Goal: Communication & Community: Answer question/provide support

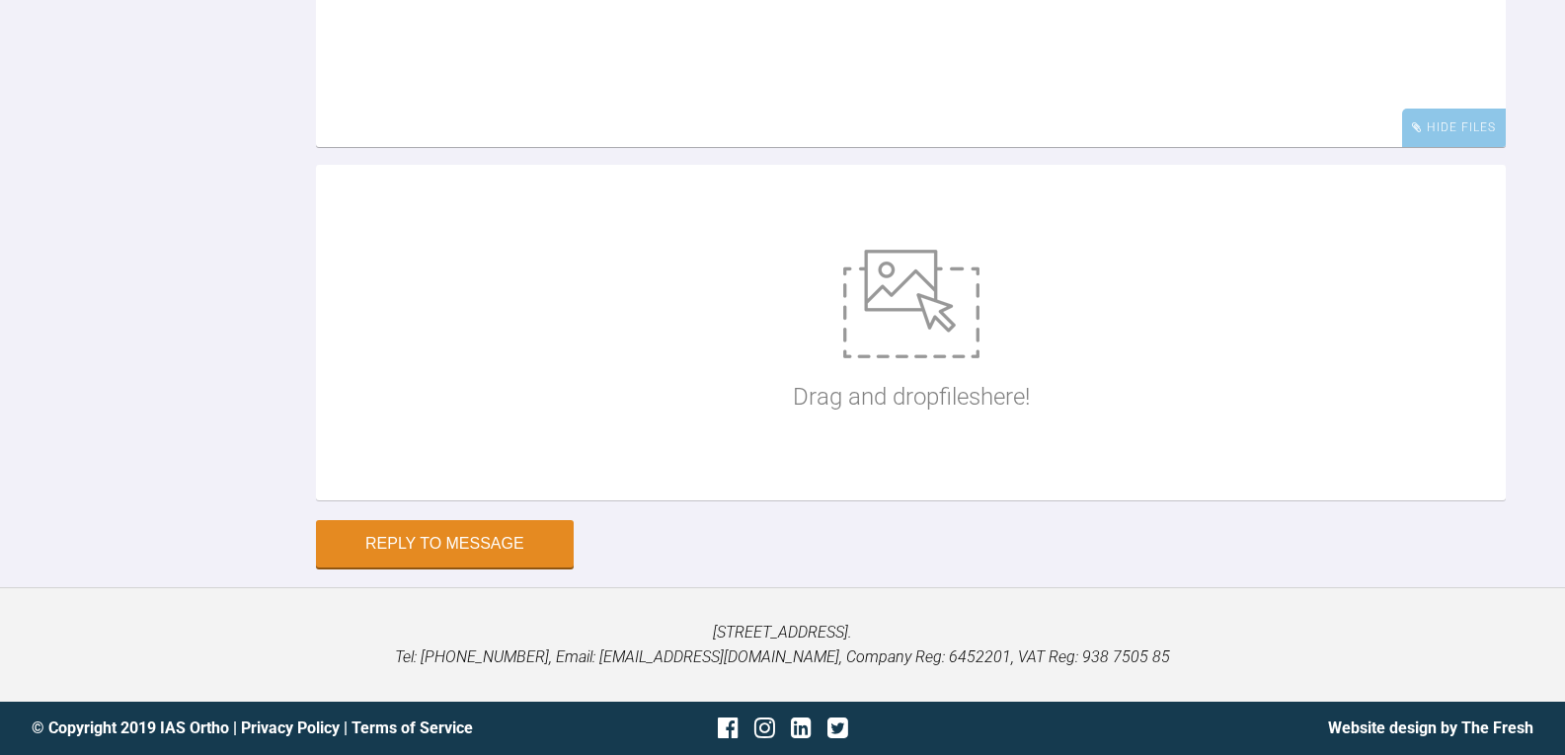
scroll to position [21954, 0]
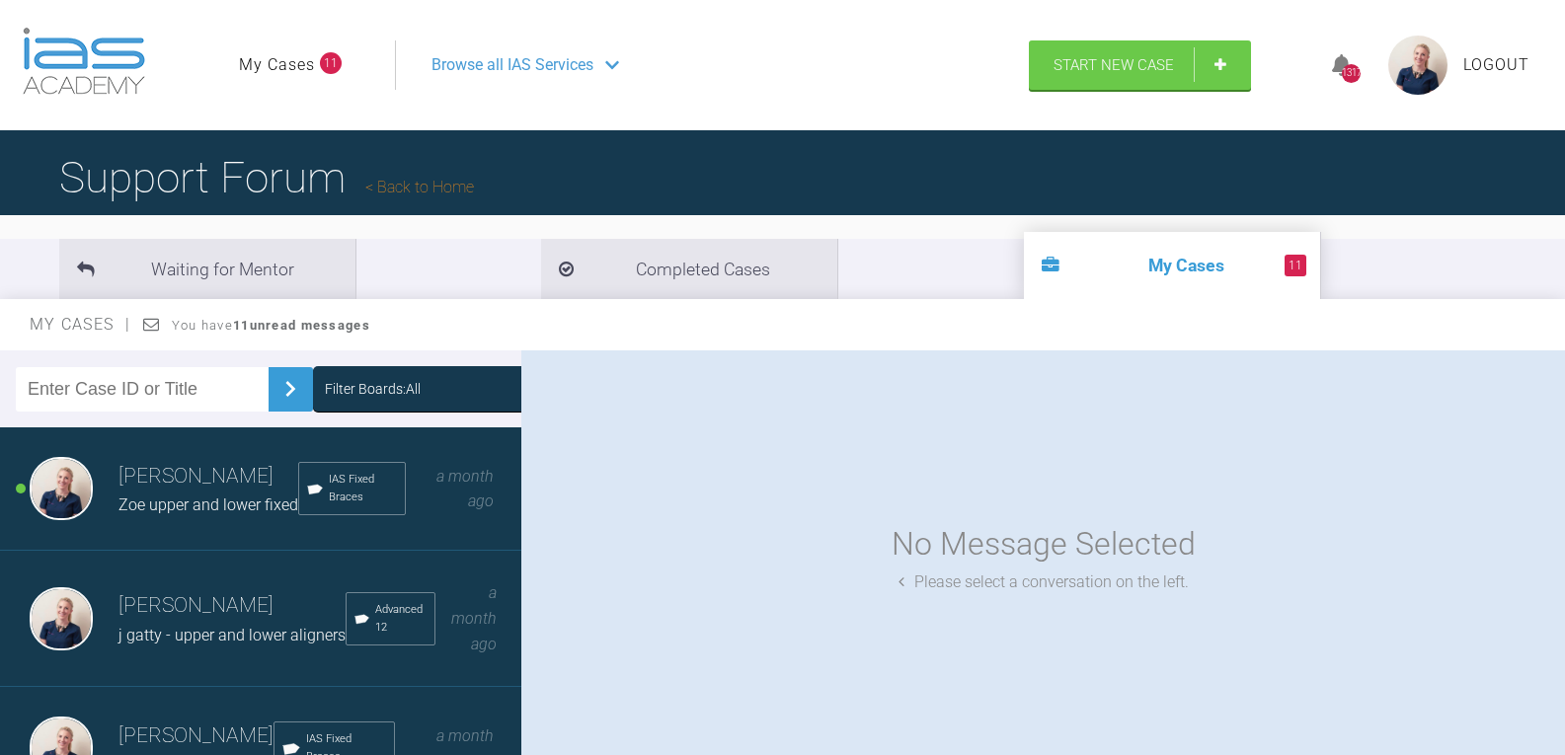
click at [200, 519] on div "[PERSON_NAME] Zoe upper and lower fixed IAS Fixed Braces a month ago" at bounding box center [268, 489] width 536 height 123
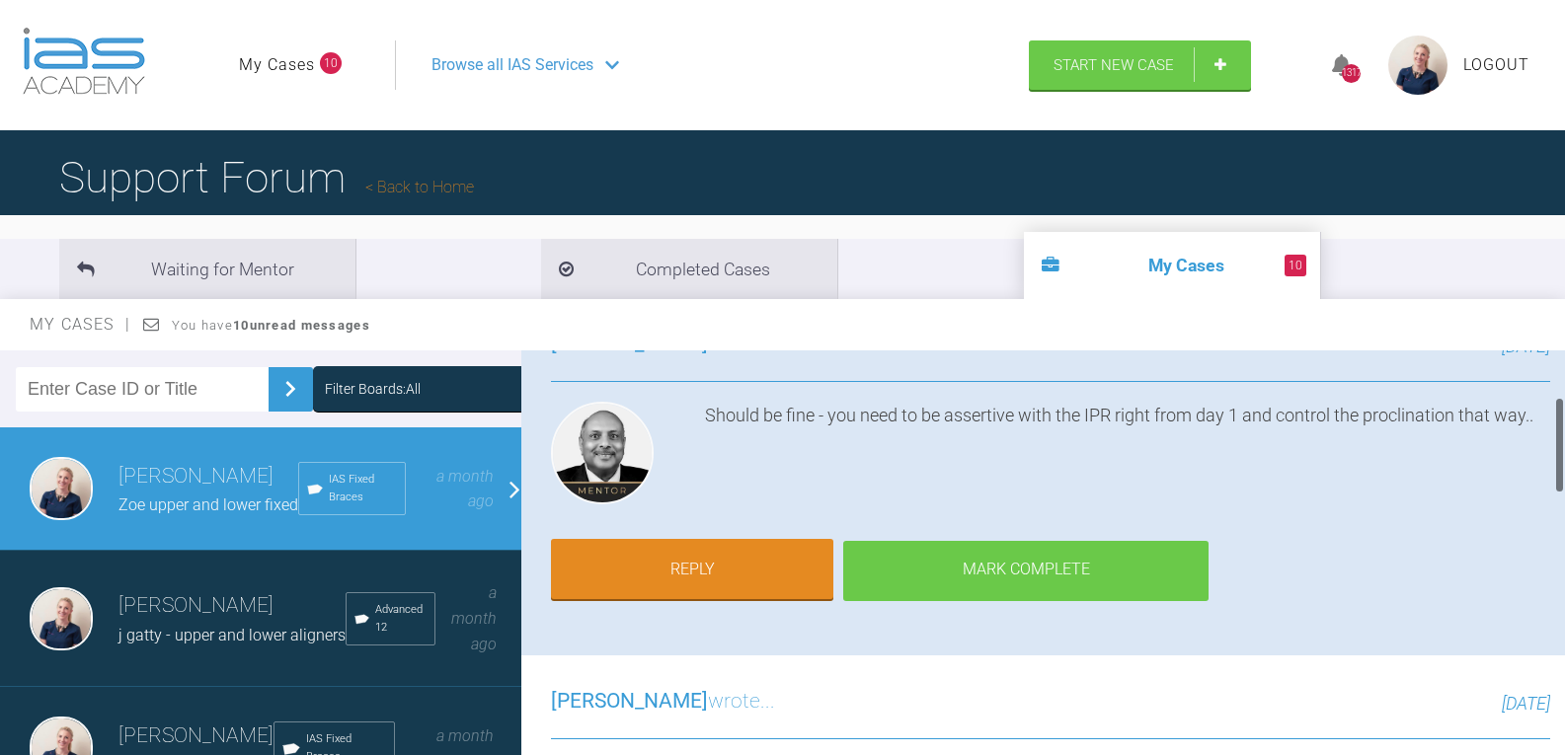
scroll to position [197, 0]
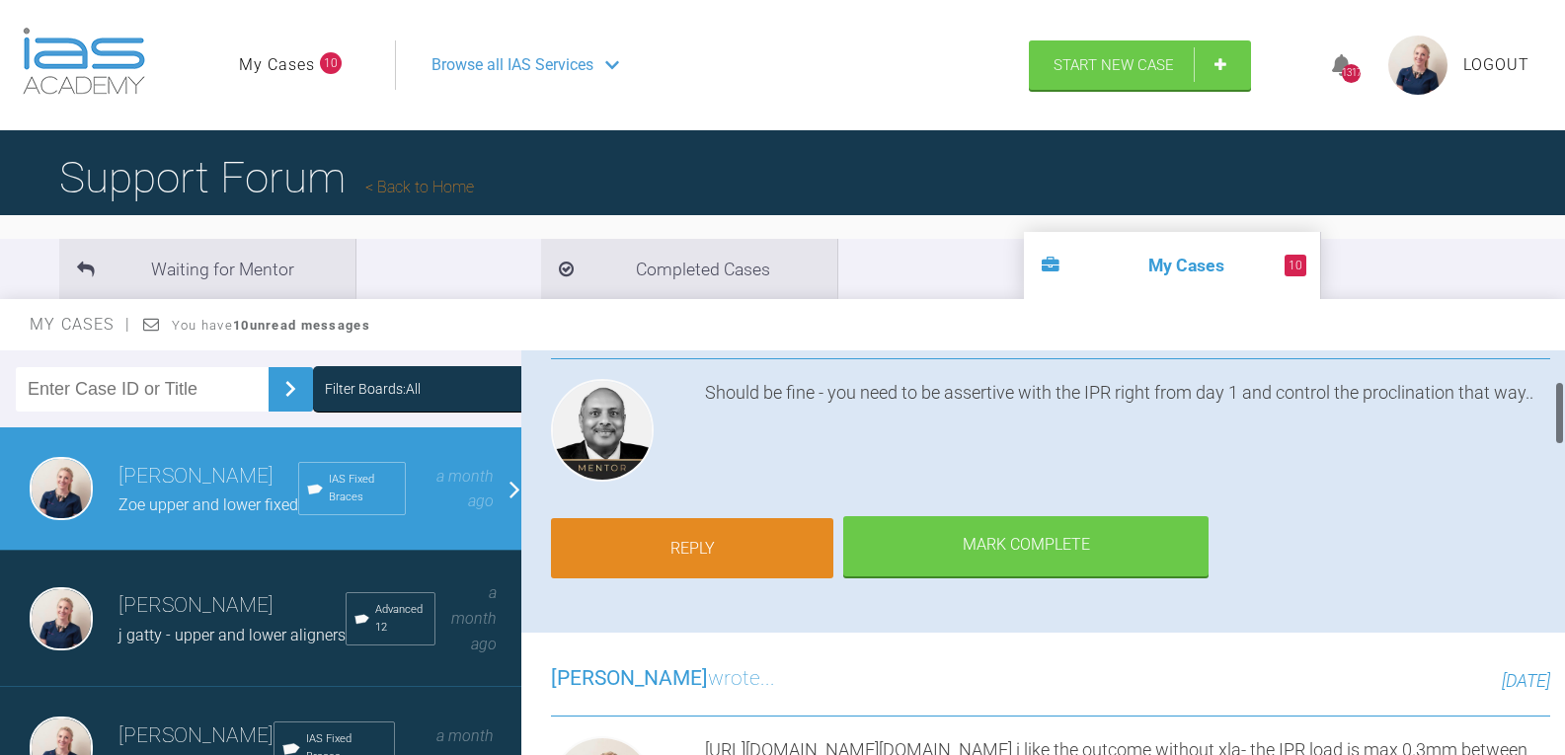
click at [726, 551] on link "Reply" at bounding box center [692, 548] width 282 height 61
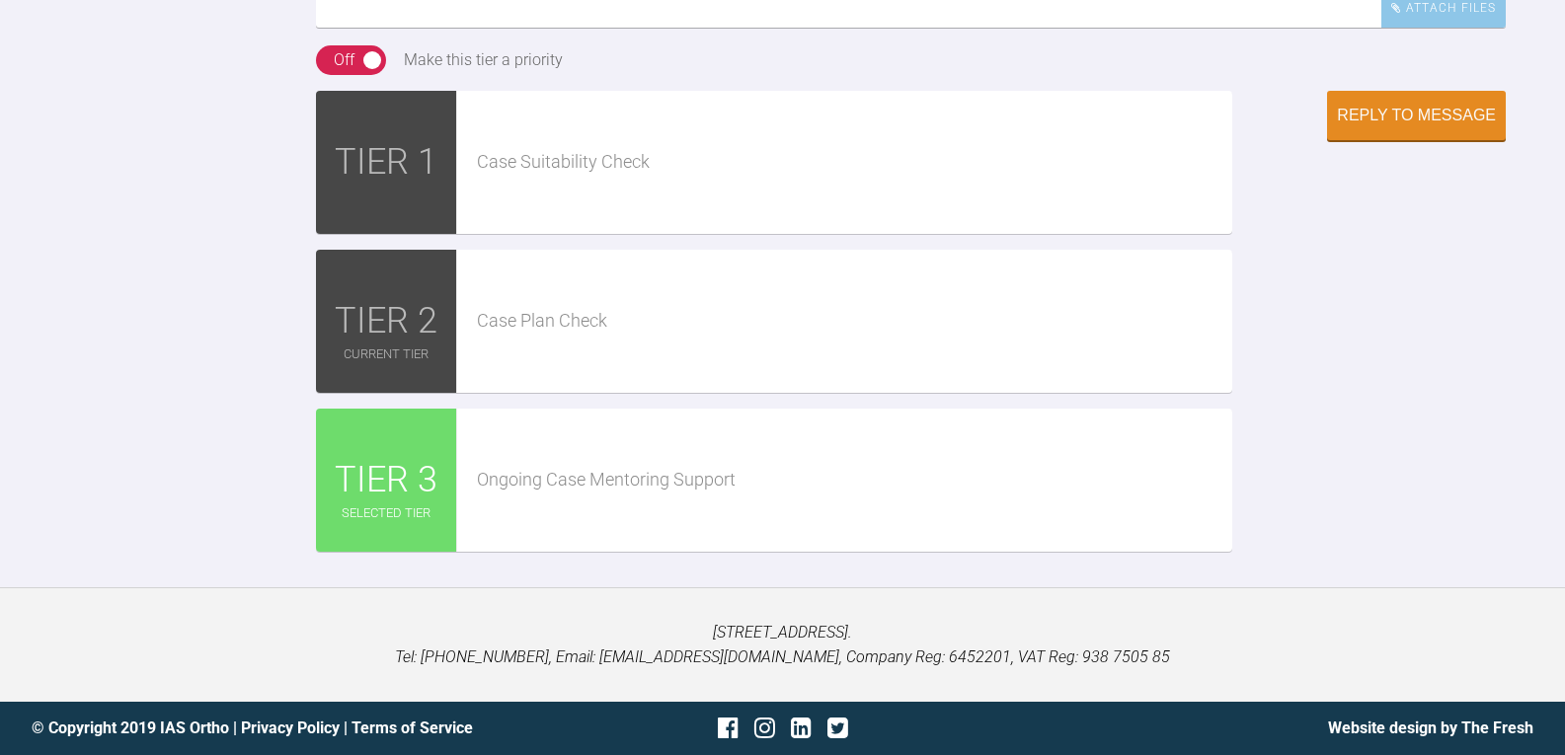
scroll to position [3943, 0]
click at [1427, 28] on div "Attach Files" at bounding box center [1443, 8] width 124 height 39
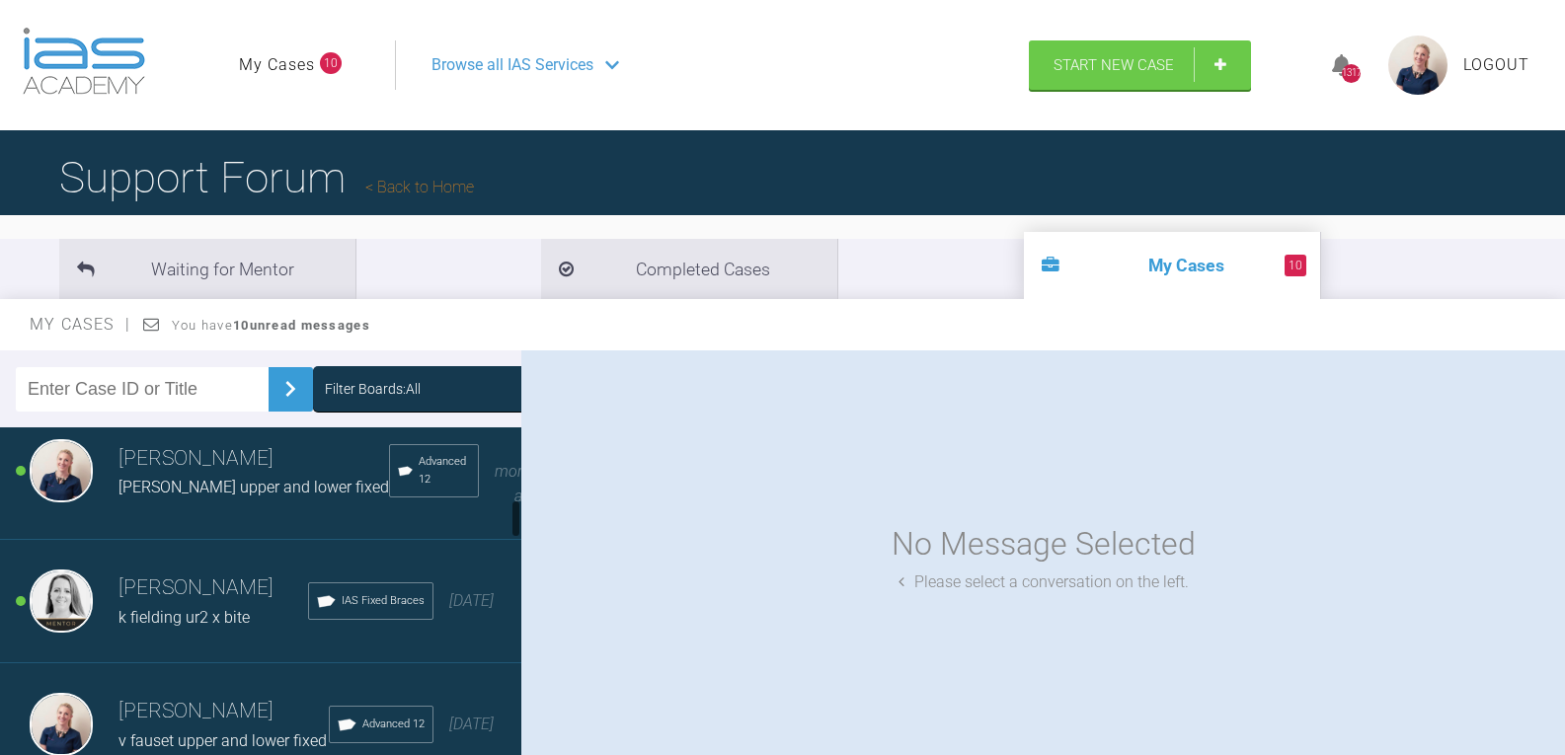
scroll to position [592, 0]
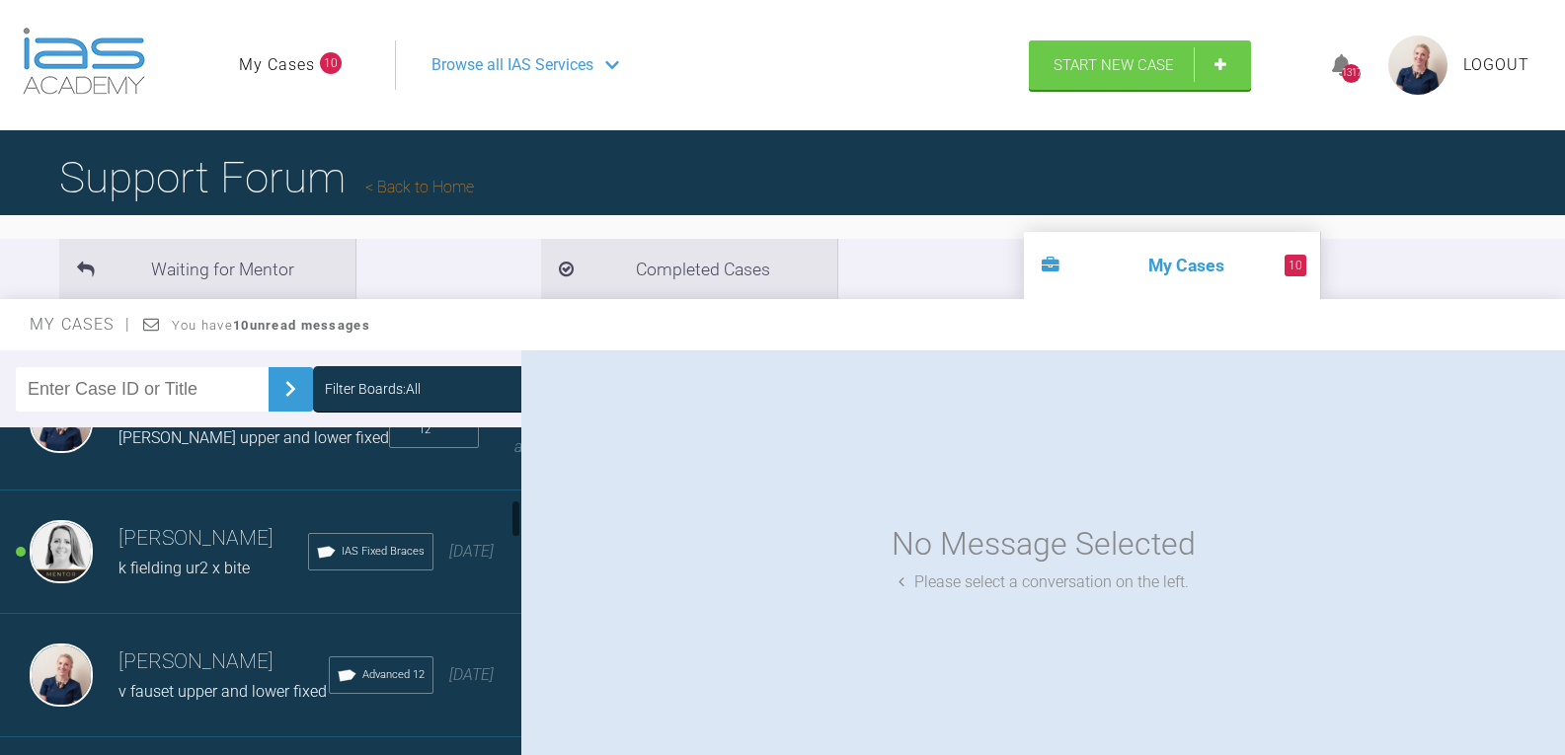
drag, startPoint x: 222, startPoint y: 543, endPoint x: 237, endPoint y: 551, distance: 16.8
click at [221, 556] on div "k fielding ur2 x bite" at bounding box center [213, 569] width 190 height 26
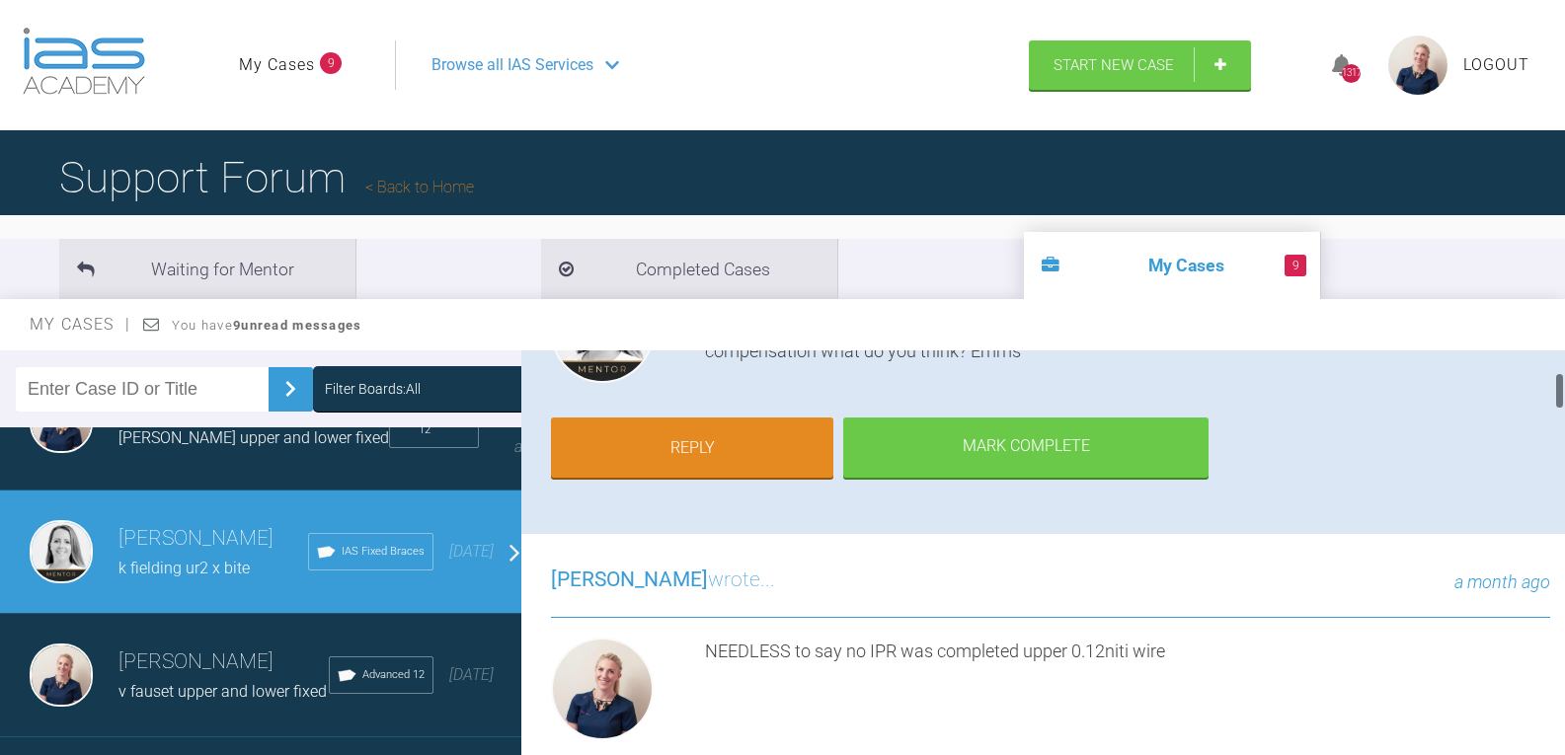
scroll to position [197, 0]
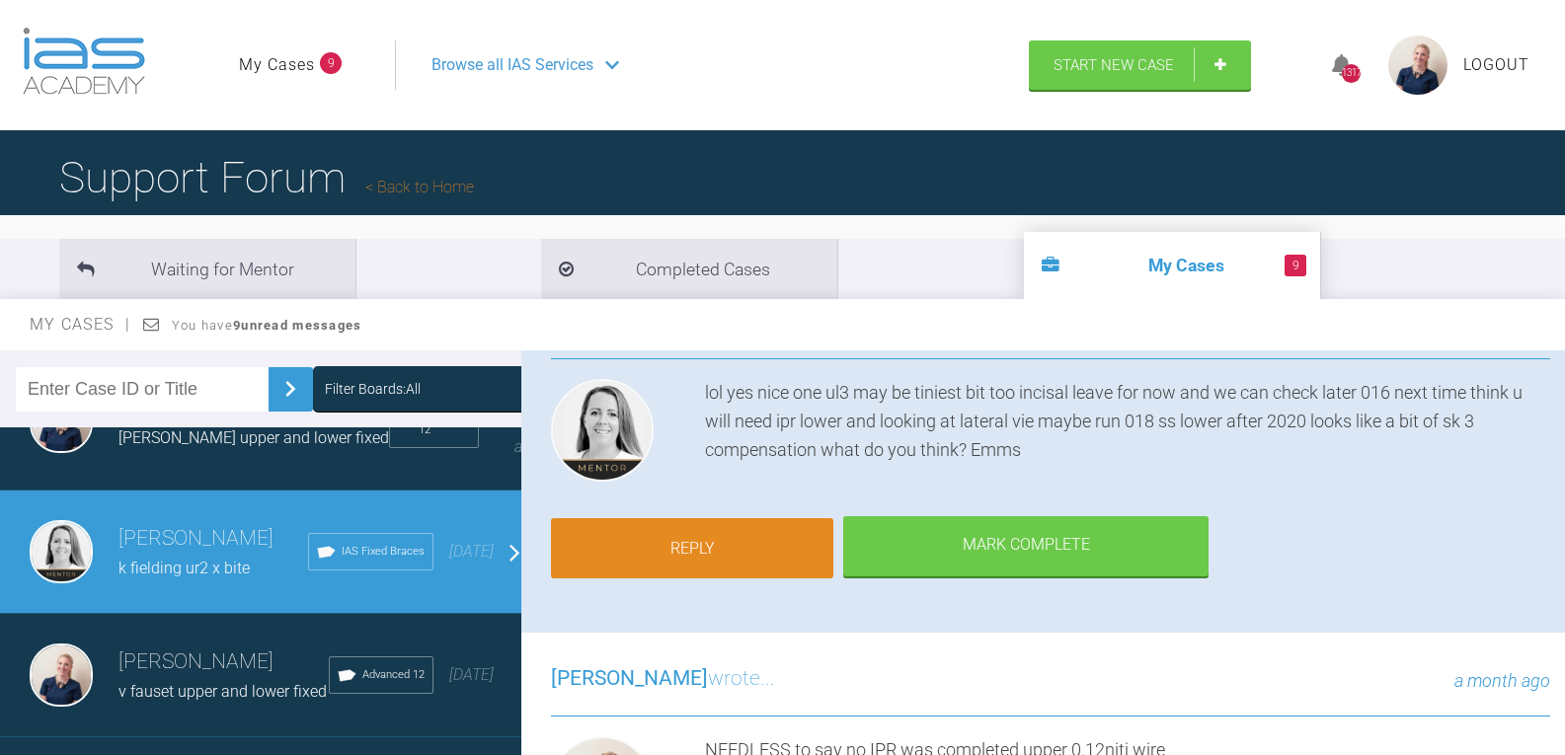
click at [736, 556] on link "Reply" at bounding box center [692, 548] width 282 height 61
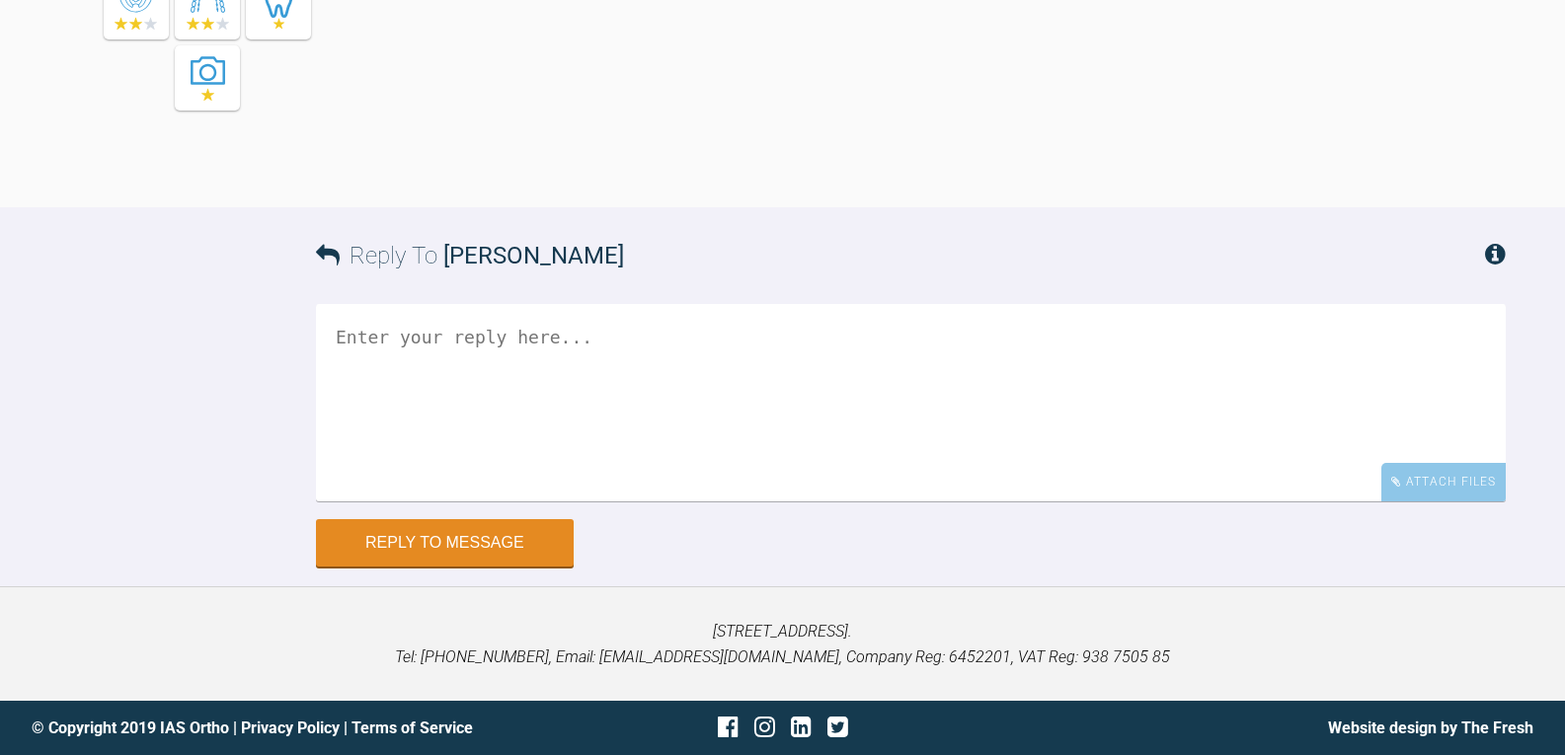
scroll to position [7398, 0]
click at [664, 391] on textarea at bounding box center [911, 402] width 1190 height 197
click at [1409, 478] on div "Attach Files" at bounding box center [1443, 482] width 124 height 39
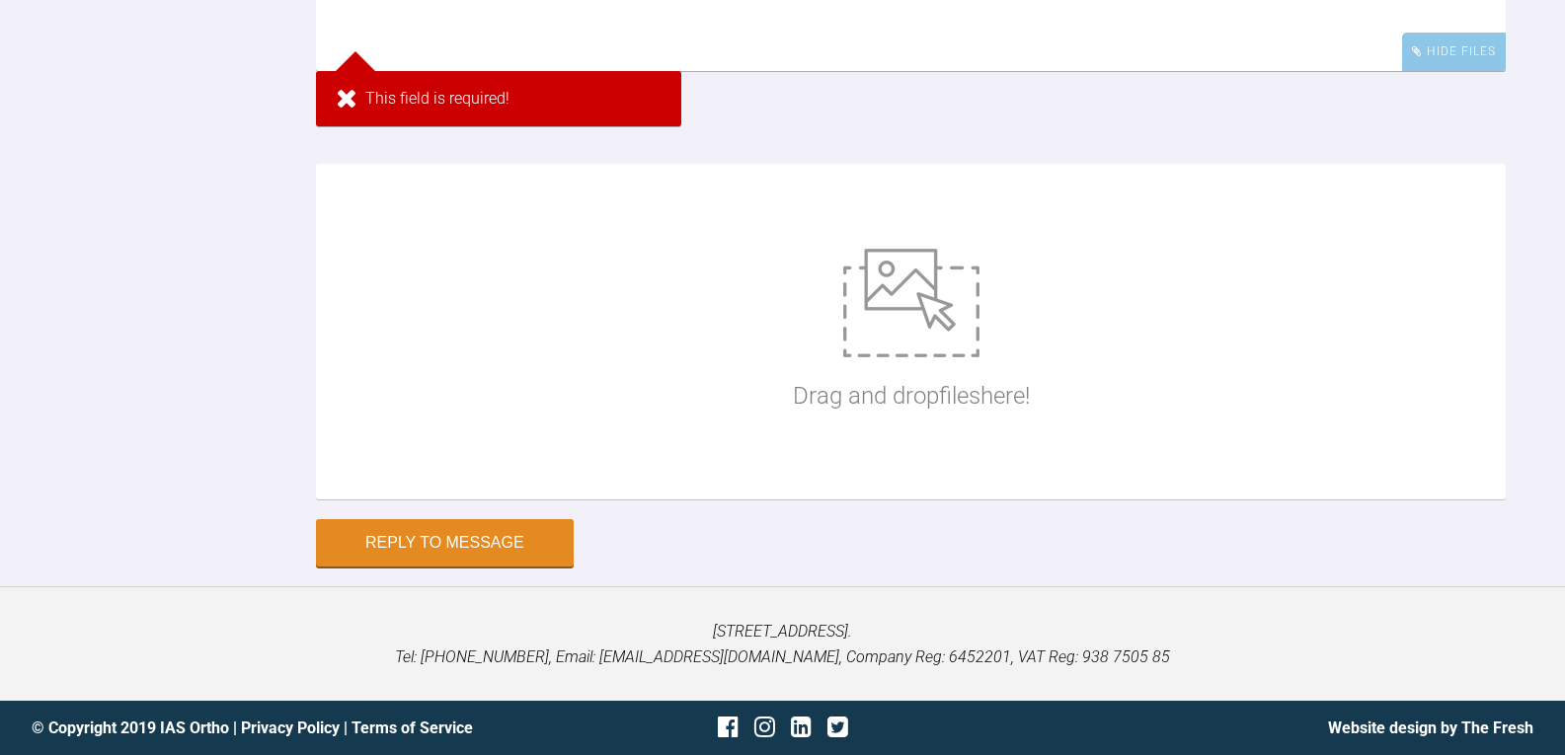
scroll to position [7829, 0]
click at [818, 327] on div "Drag and drop files here!" at bounding box center [911, 332] width 237 height 296
click at [751, 456] on div "Drag and drop files here!" at bounding box center [911, 332] width 1190 height 336
type input "C:\fakepath\kfeilding1.jpg"
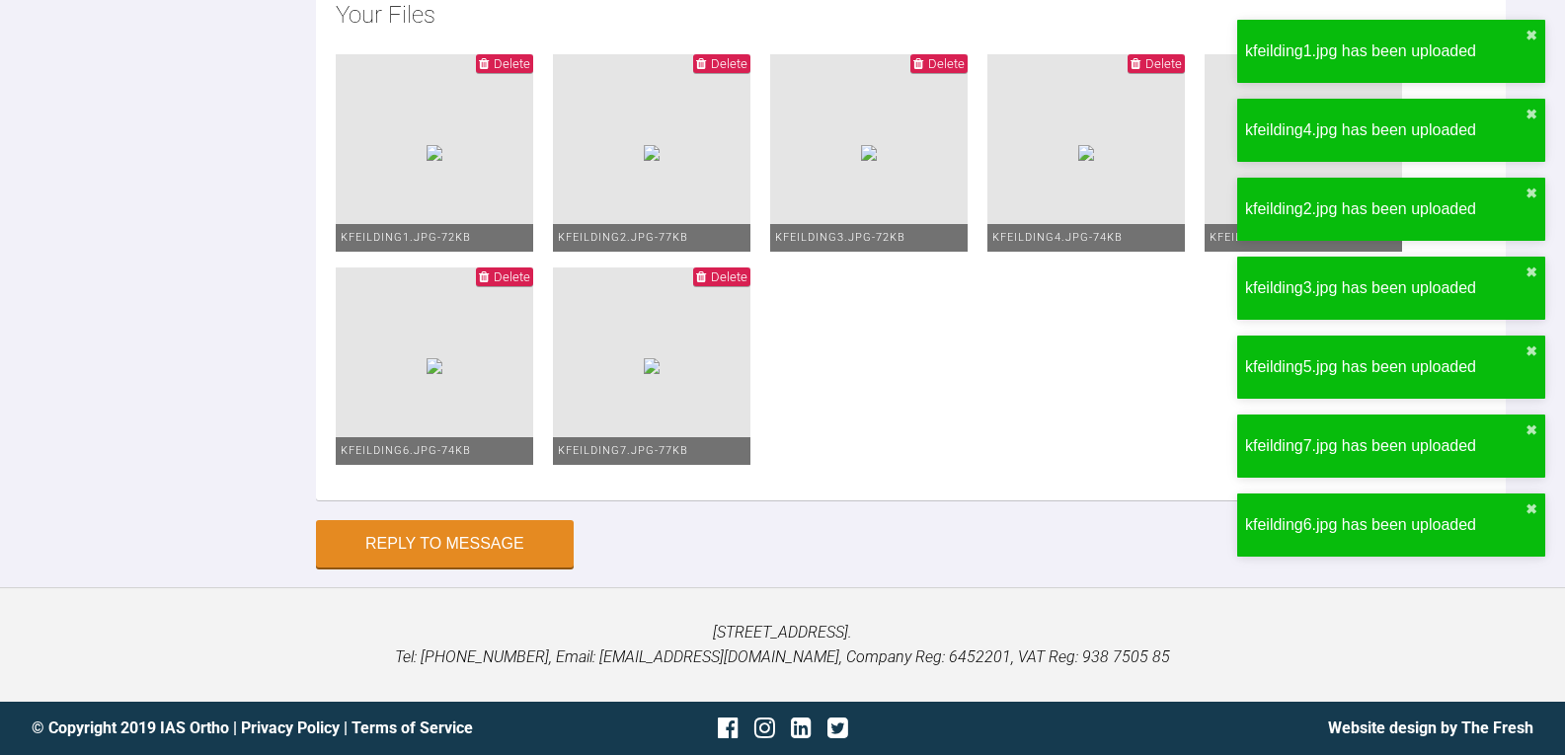
scroll to position [7335, 0]
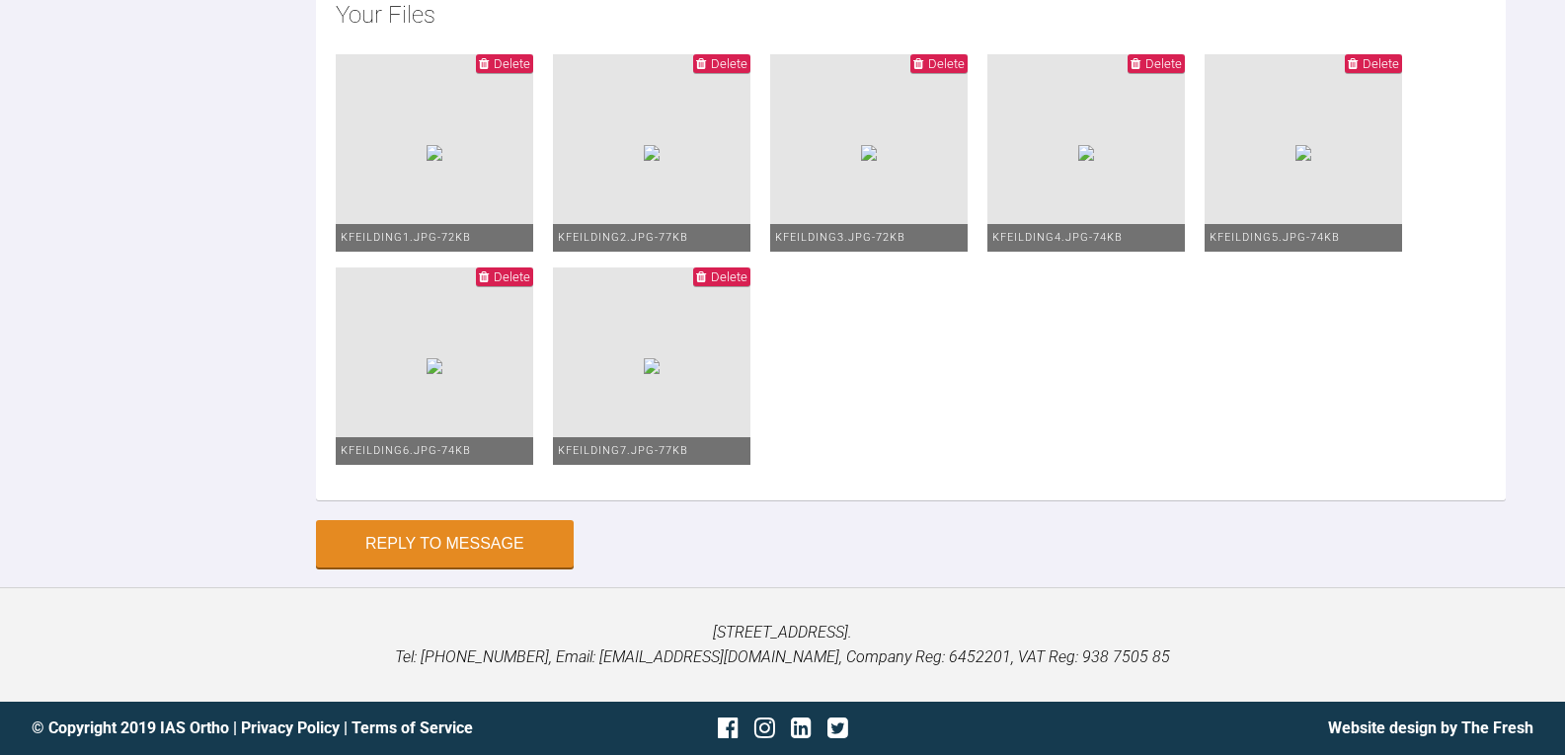
scroll to position [8026, 0]
type textarea "ive moved up to 0.16niti yes i wonder if the ur2 will get over the bite ok pt o…"
click at [489, 570] on button "Reply to Message" at bounding box center [445, 545] width 258 height 47
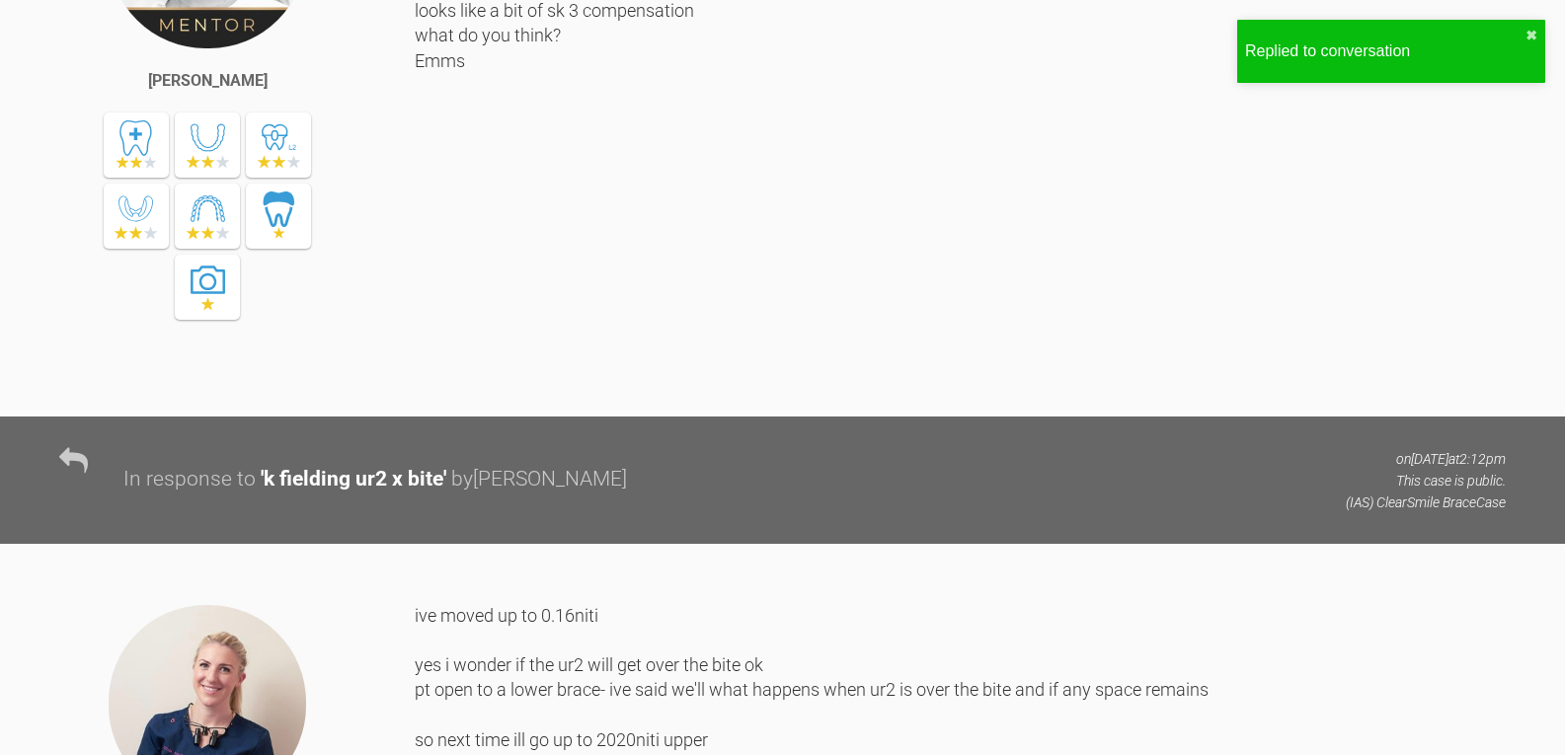
scroll to position [6135, 0]
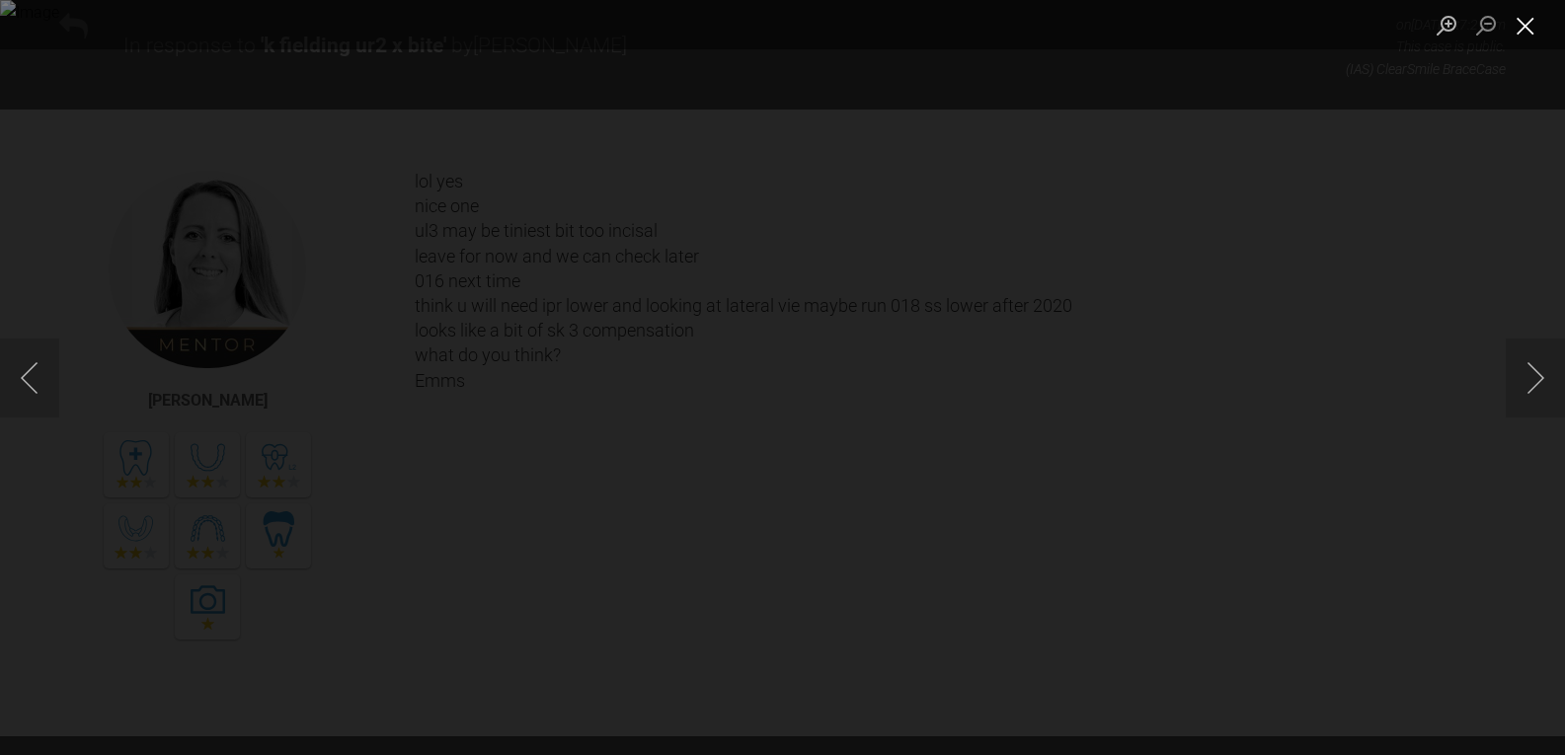
click at [1525, 32] on button "Close lightbox" at bounding box center [1525, 25] width 39 height 35
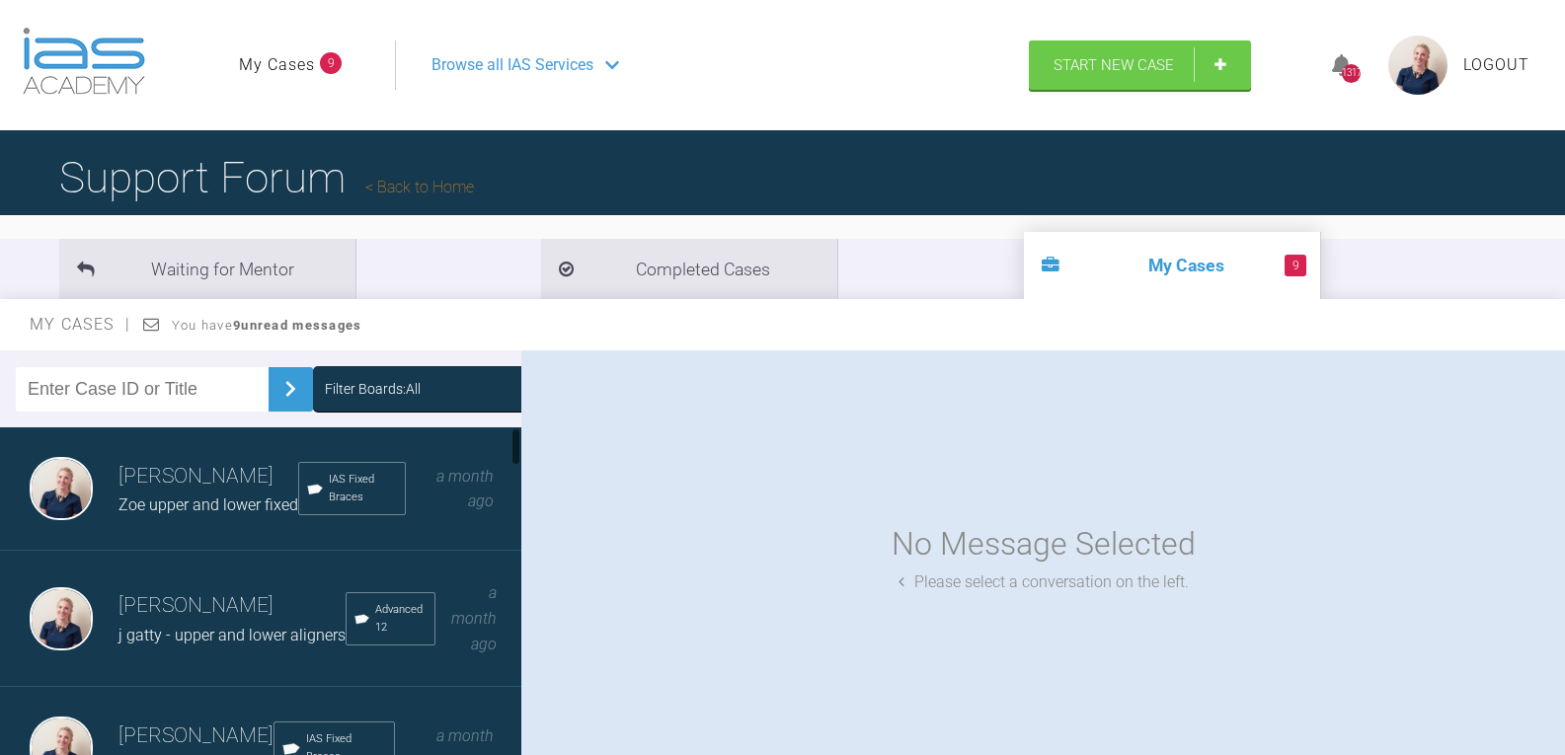
click at [193, 495] on div "Zoe upper and lower fixed" at bounding box center [208, 506] width 180 height 26
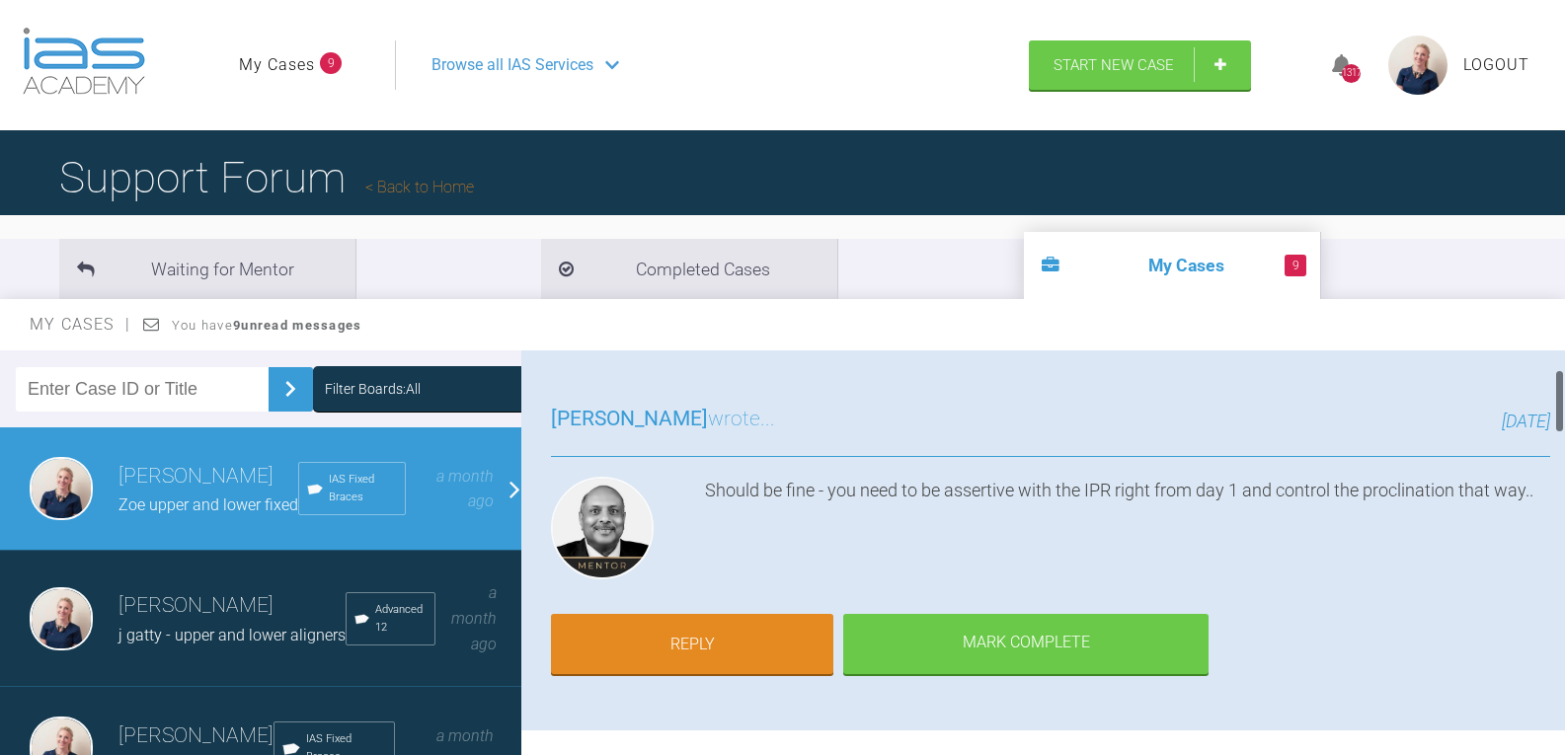
scroll to position [99, 0]
click at [736, 634] on link "Reply" at bounding box center [692, 647] width 282 height 61
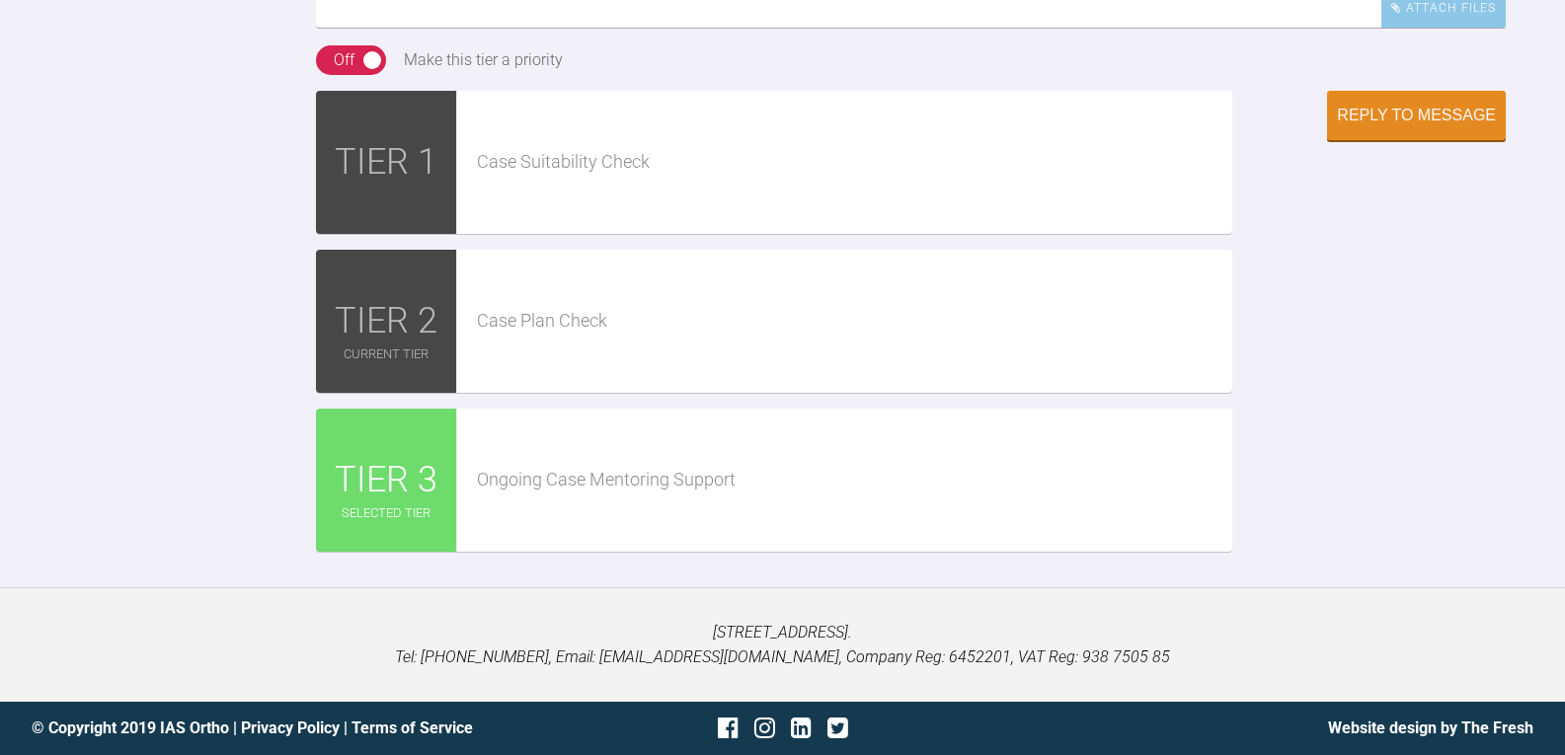
scroll to position [3943, 0]
click at [1472, 28] on div "Attach Files" at bounding box center [1443, 8] width 124 height 39
type input "C:\fakepath\zcampbell20.jpg"
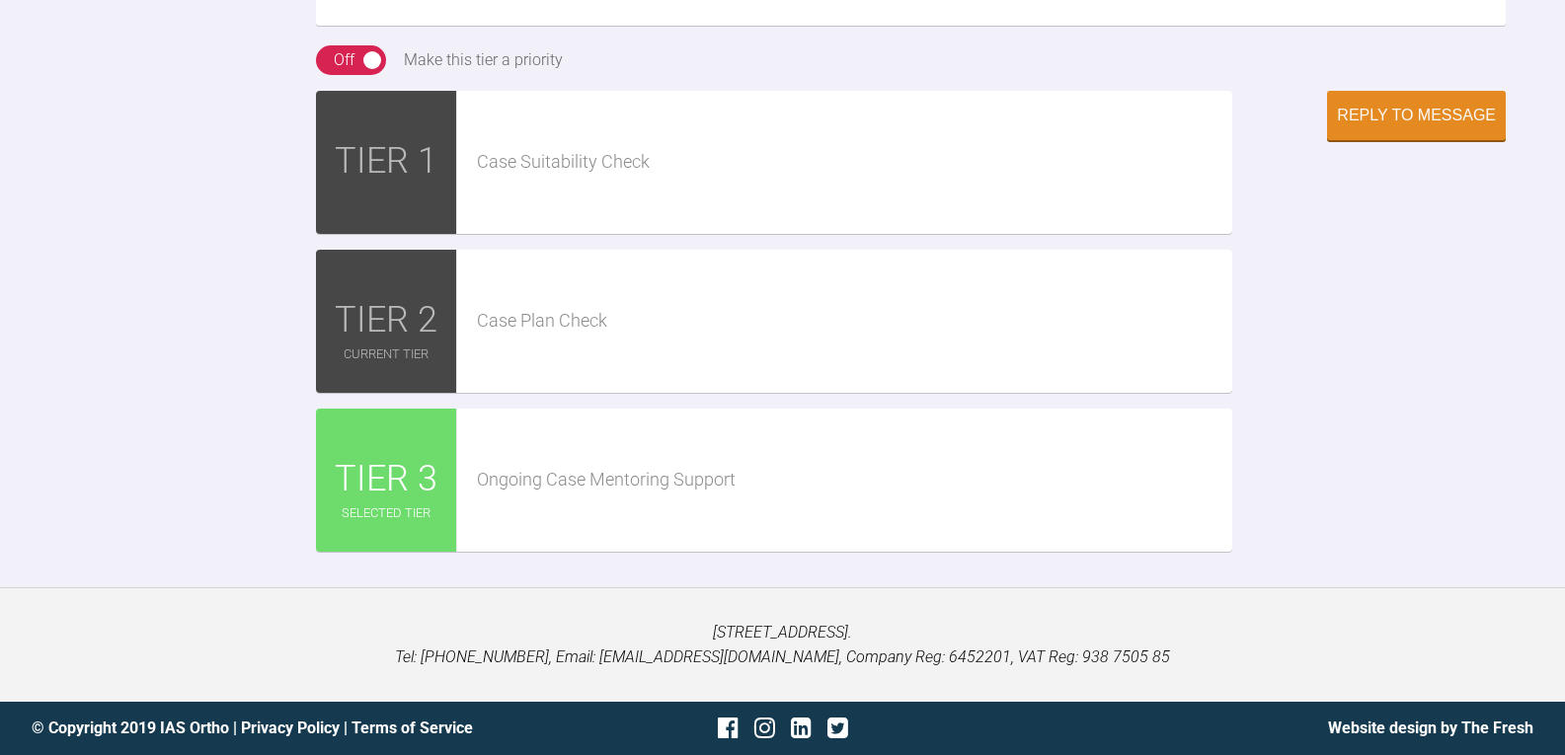
scroll to position [4921, 0]
type textarea "ive long tied lower 6543 right and left and placed 0.12niti wires. i did some I…"
click at [1426, 120] on div "Reply to Message" at bounding box center [1416, 118] width 159 height 18
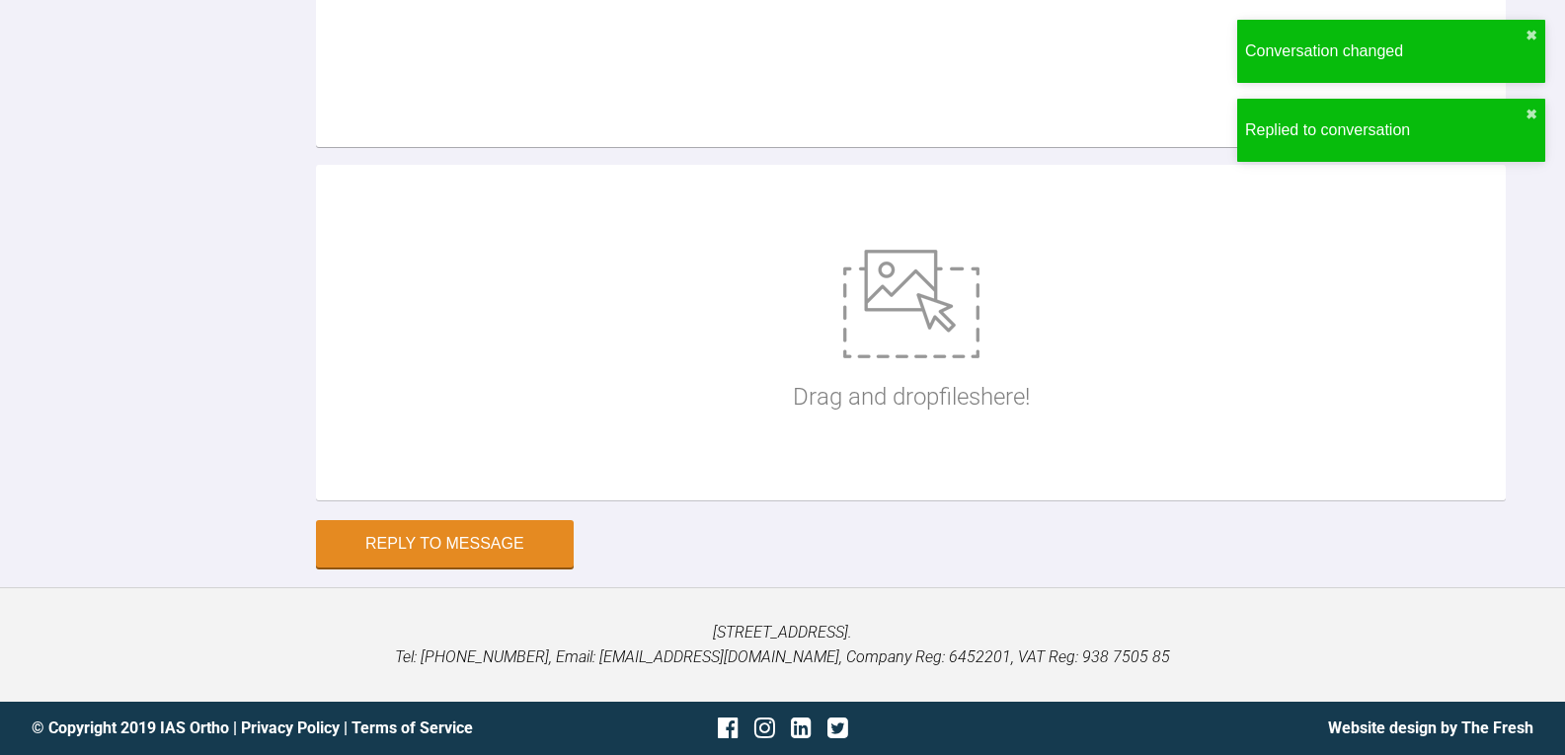
scroll to position [4251, 0]
